Goal: Information Seeking & Learning: Learn about a topic

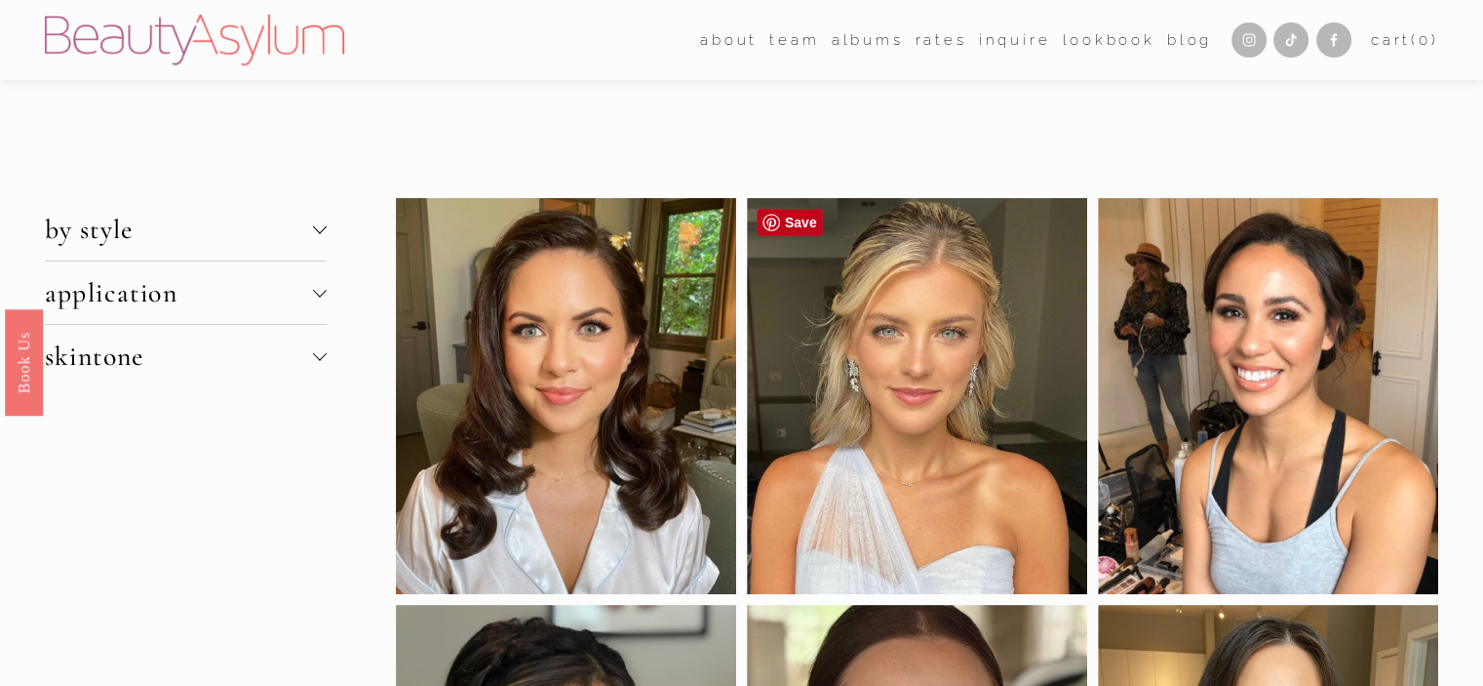
click at [909, 368] on div at bounding box center [917, 396] width 340 height 396
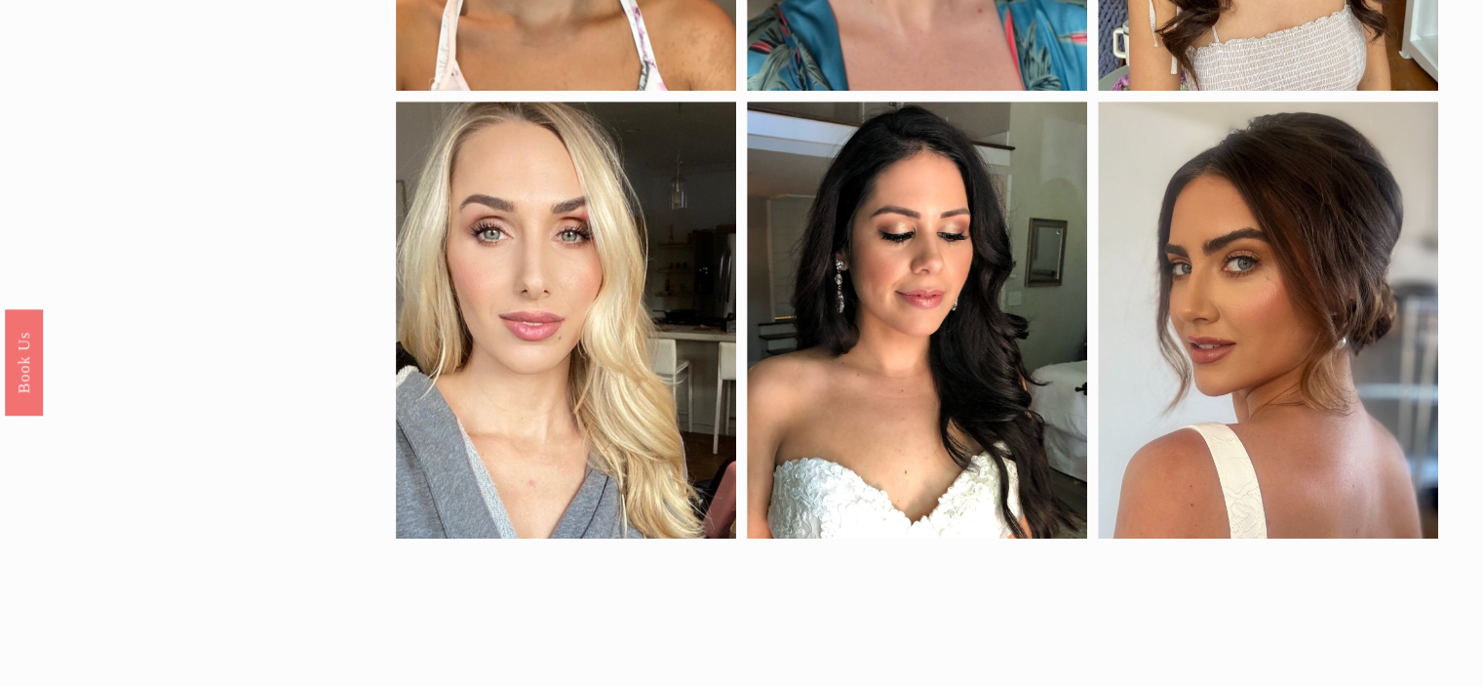
scroll to position [878, 0]
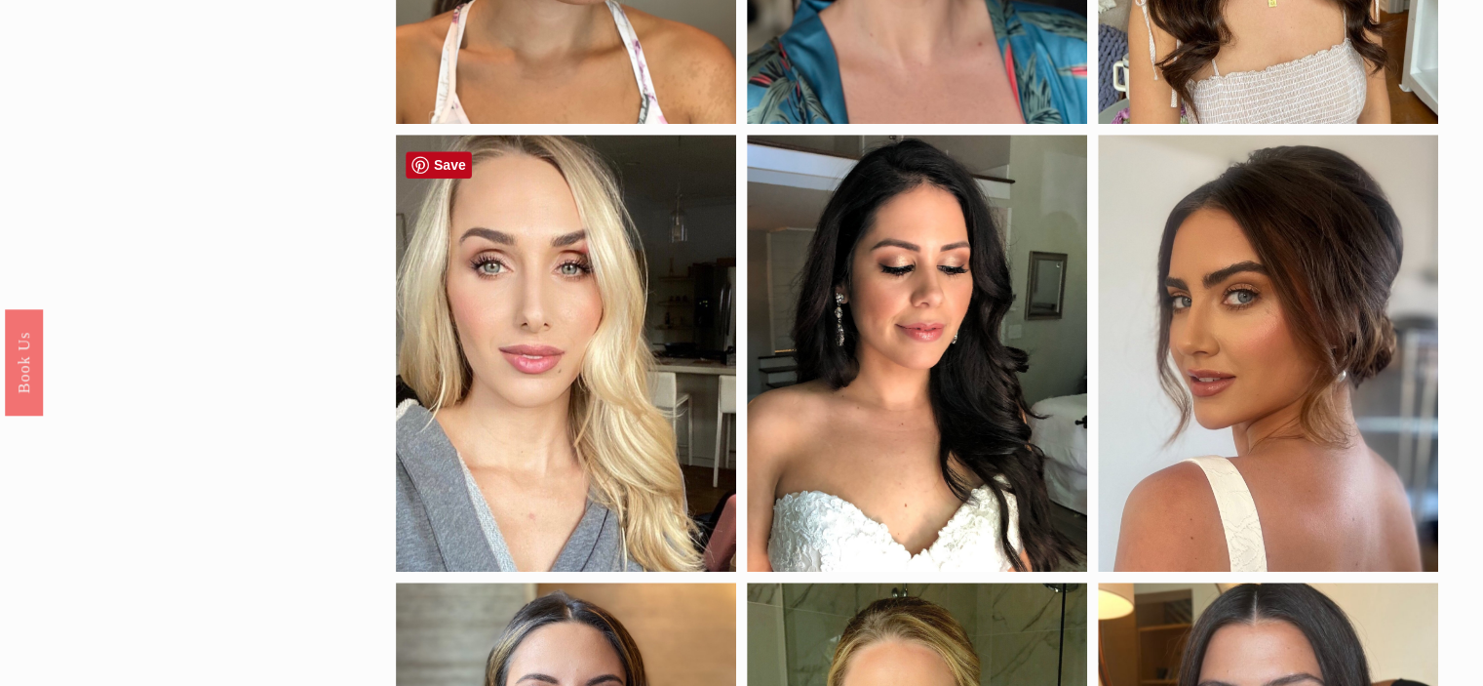
click at [625, 416] on div at bounding box center [566, 353] width 340 height 437
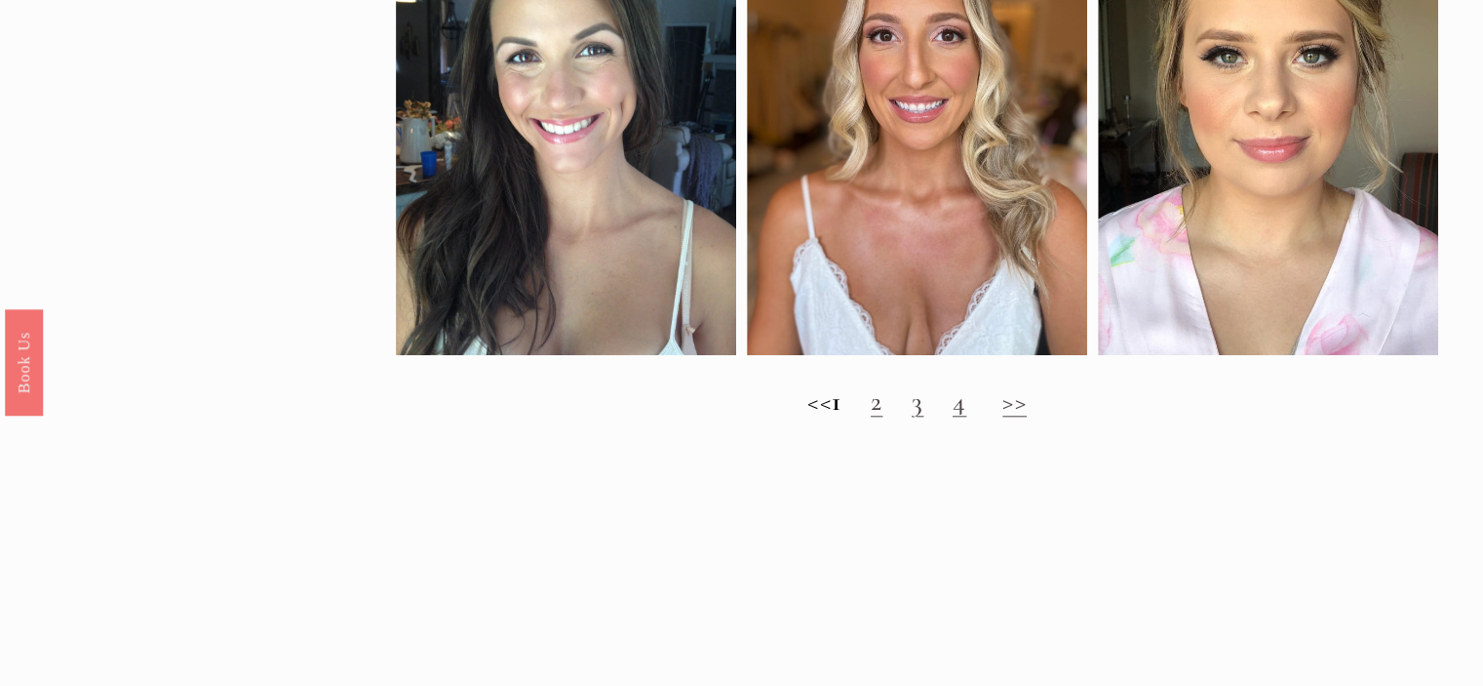
scroll to position [1950, 0]
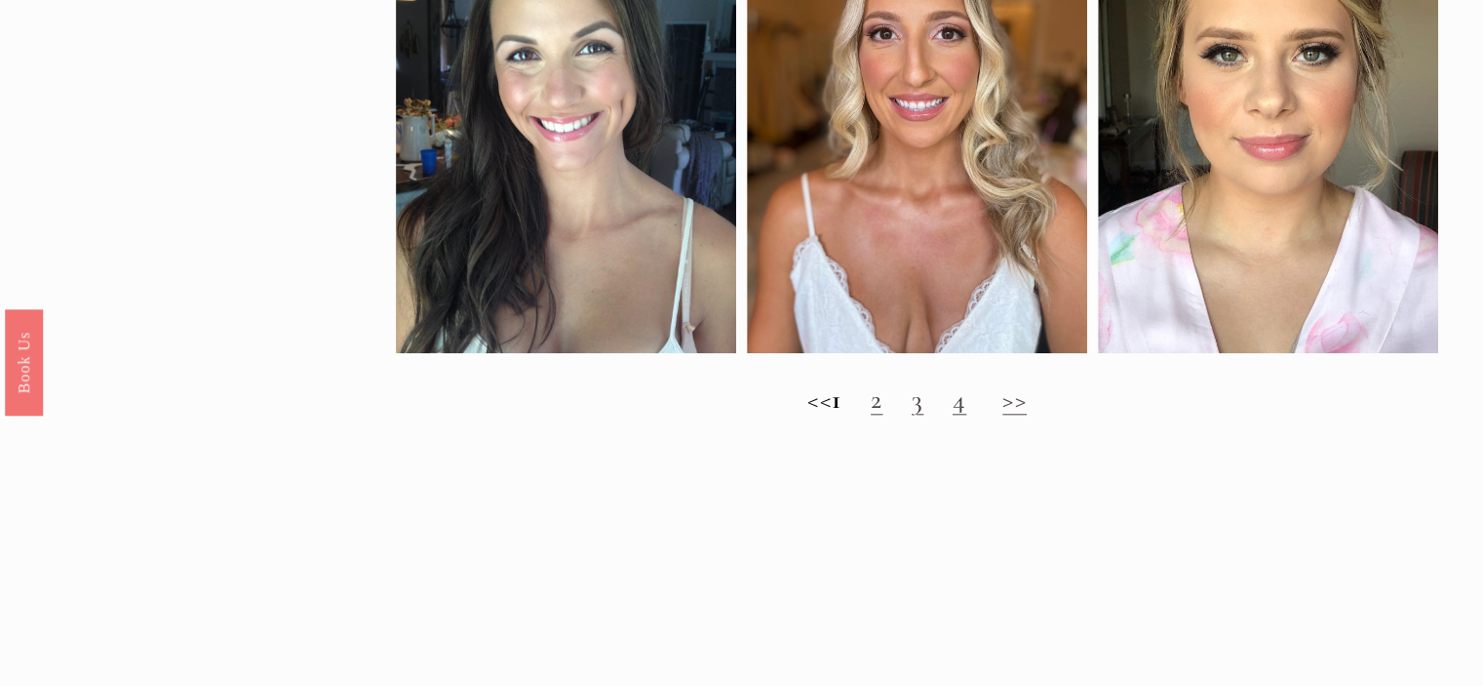
click at [883, 415] on link "2" at bounding box center [877, 398] width 12 height 33
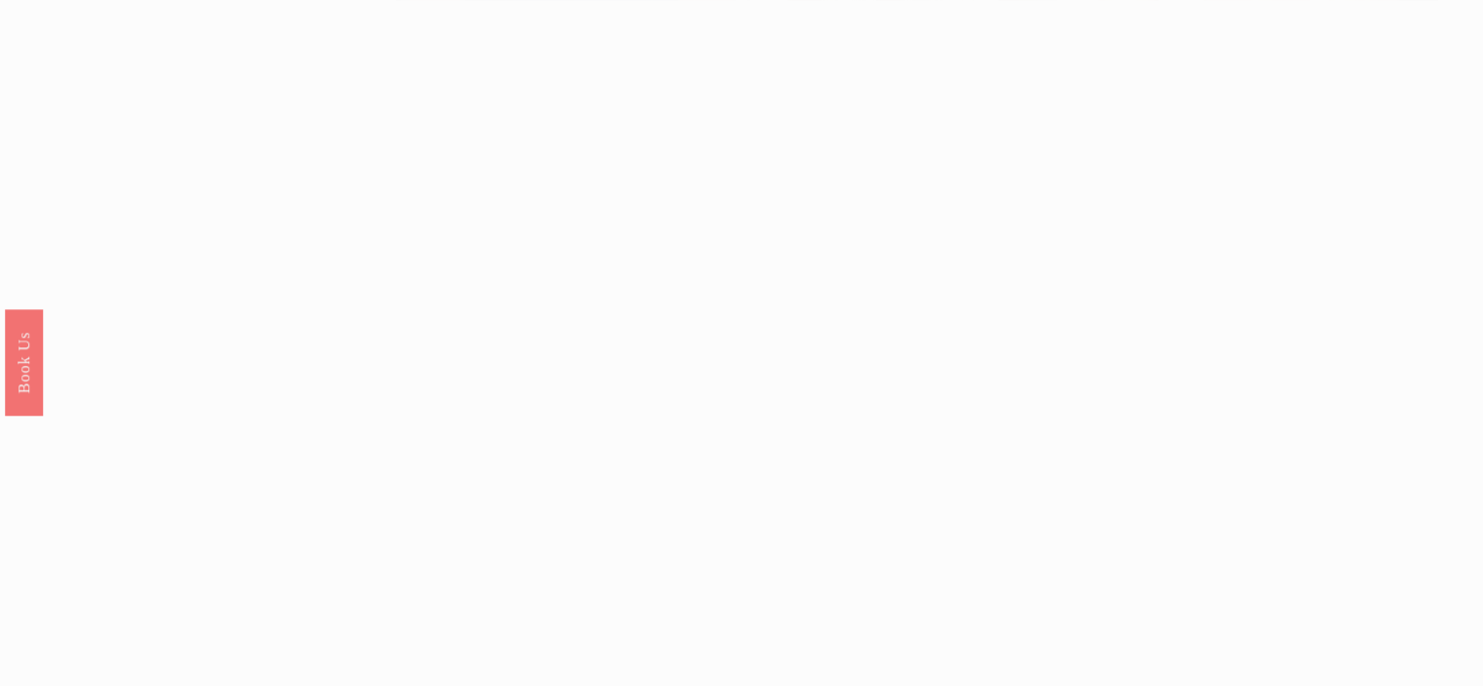
scroll to position [1853, 0]
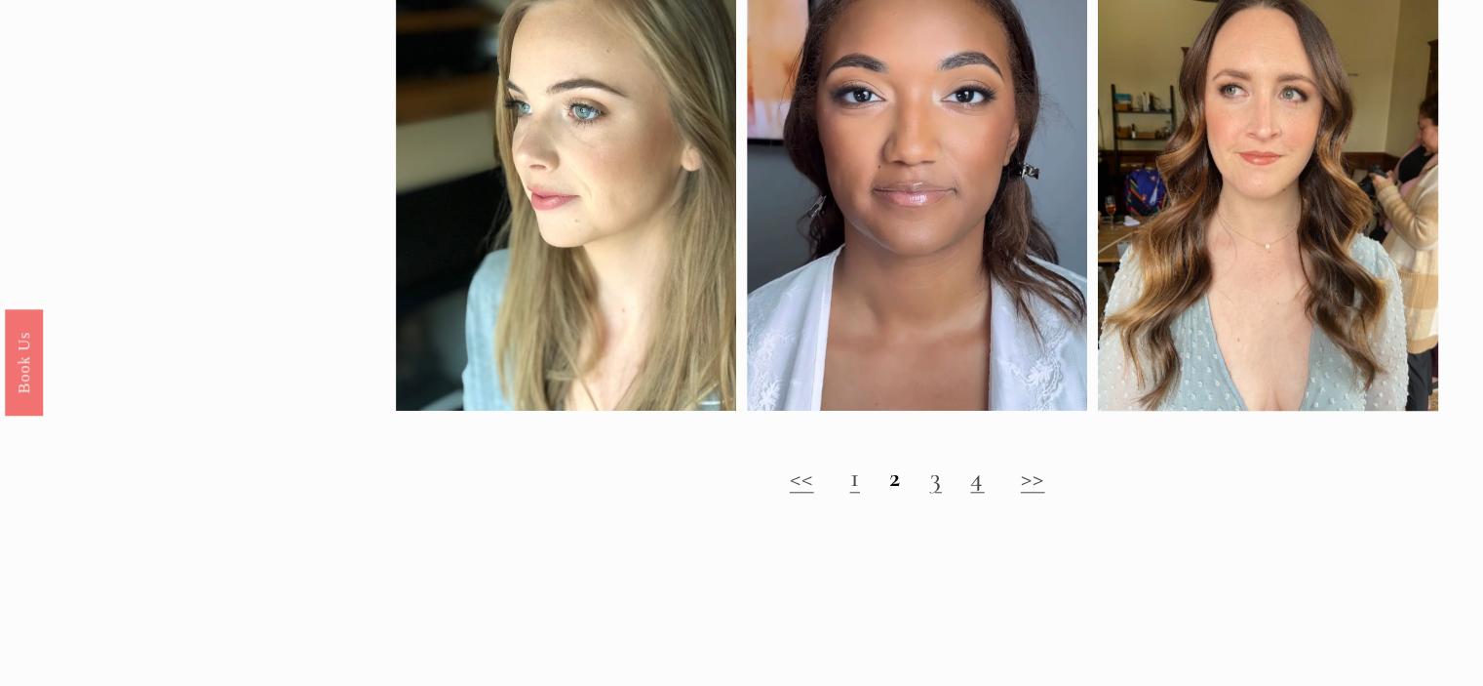
click at [936, 491] on link "3" at bounding box center [935, 476] width 12 height 33
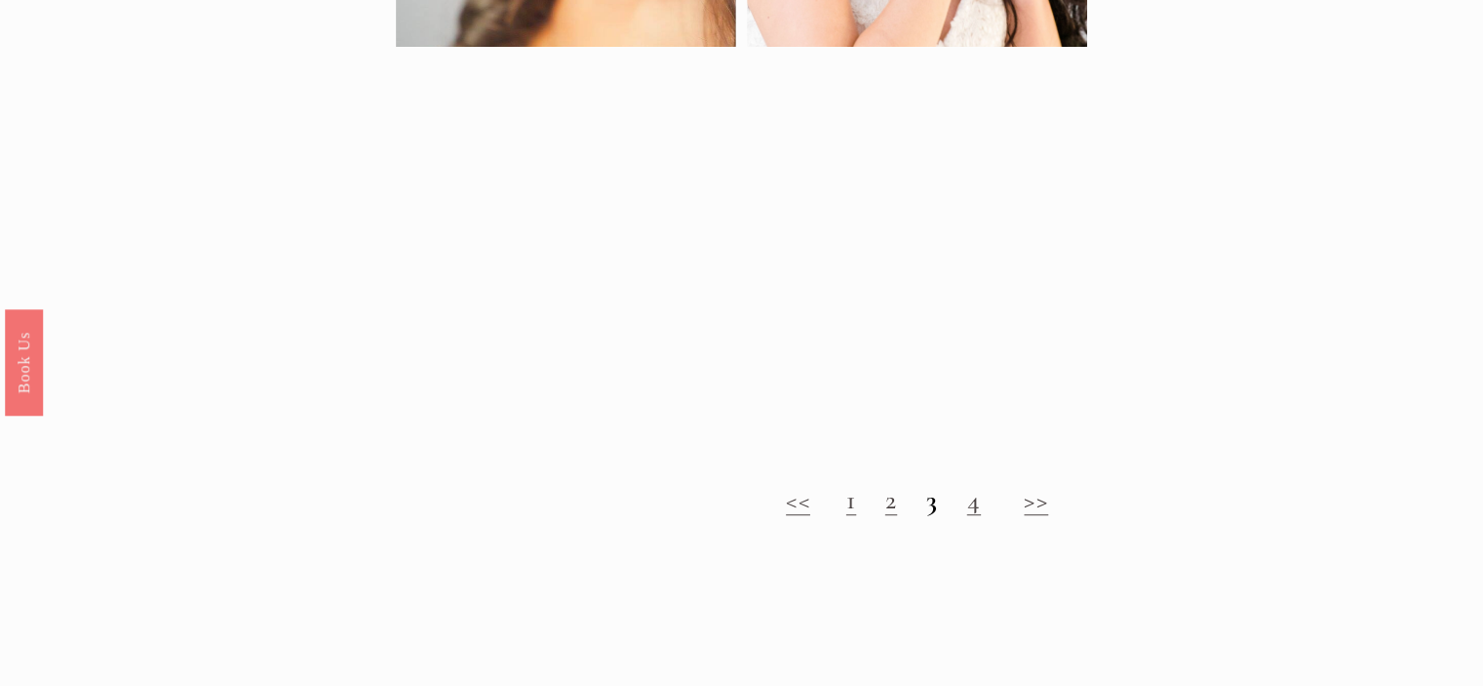
scroll to position [1365, 0]
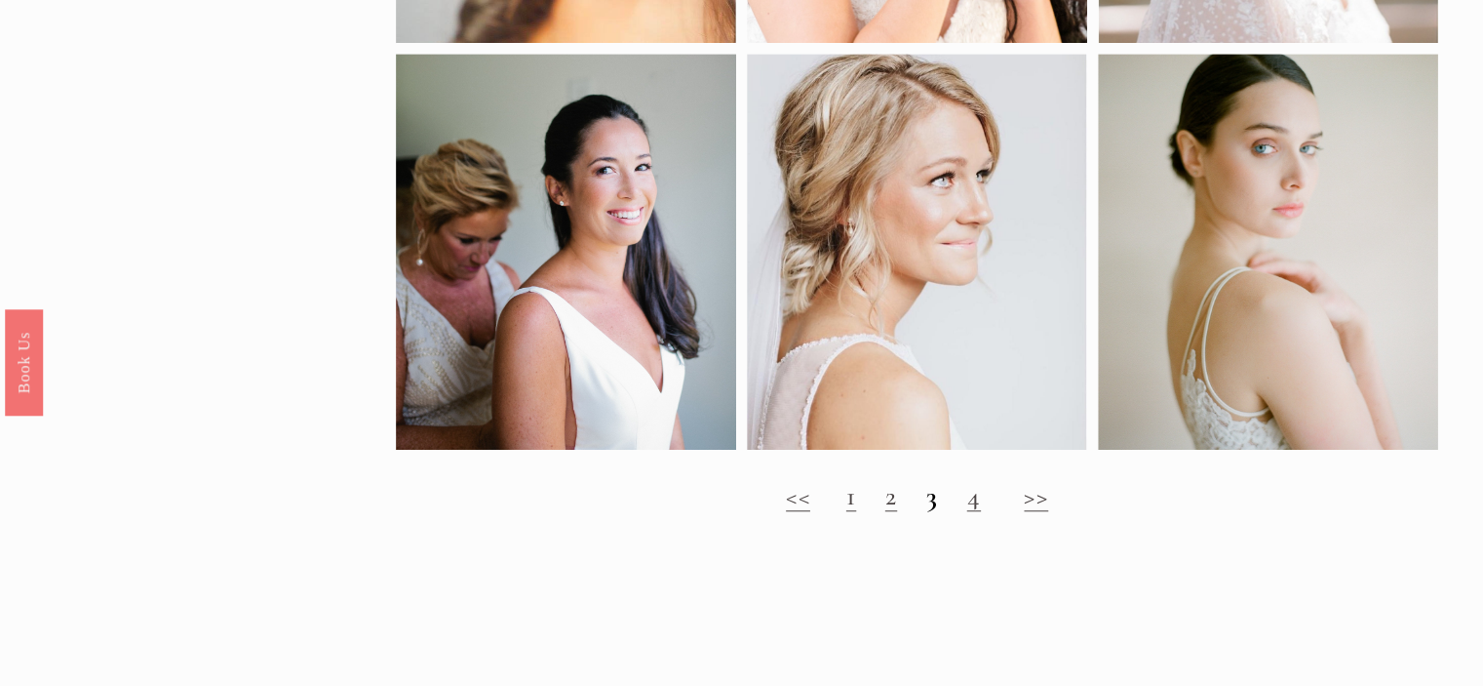
click at [967, 512] on h2 "<< 1 2 3 4 >>" at bounding box center [917, 496] width 1043 height 32
click at [981, 507] on link "4" at bounding box center [974, 495] width 14 height 33
